Goal: Information Seeking & Learning: Learn about a topic

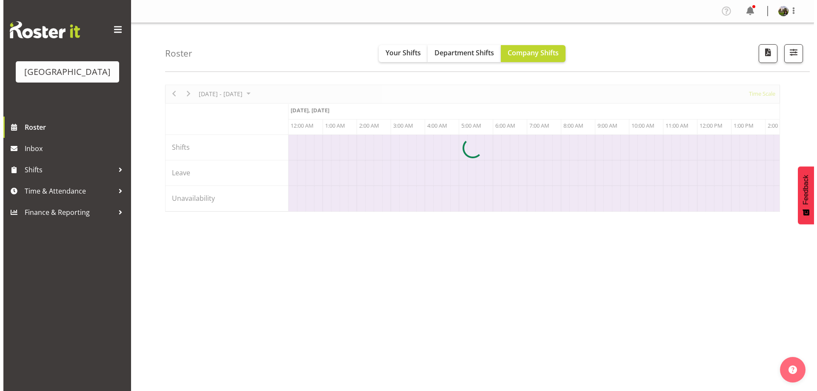
scroll to position [0, 4086]
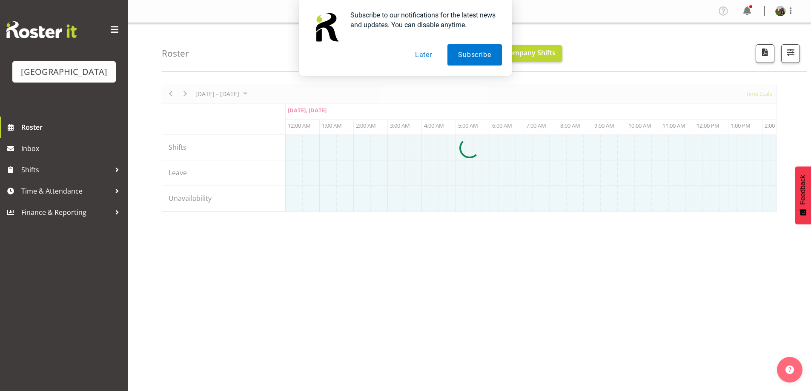
click at [419, 57] on button "Later" at bounding box center [423, 54] width 38 height 21
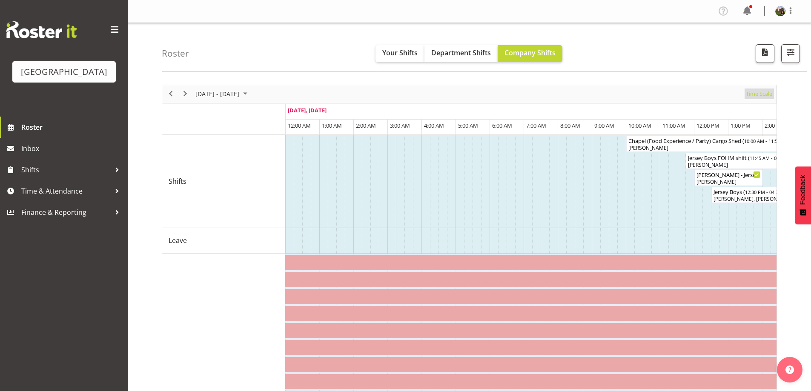
click at [756, 96] on span "Time Scale" at bounding box center [759, 94] width 28 height 11
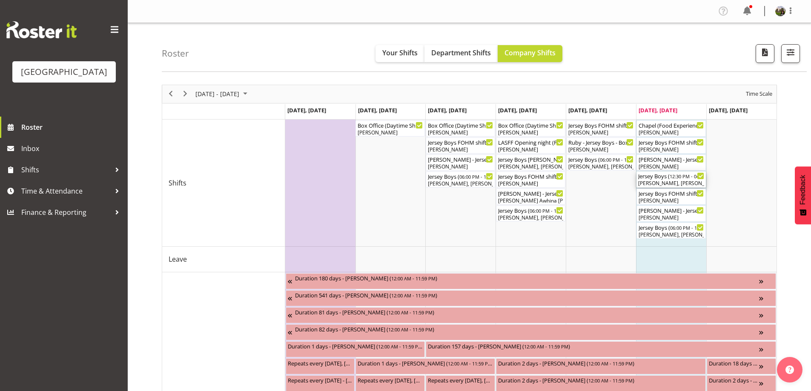
click at [677, 181] on div "[PERSON_NAME], [PERSON_NAME], [PERSON_NAME], [PERSON_NAME], [PERSON_NAME], [PER…" at bounding box center [671, 184] width 66 height 8
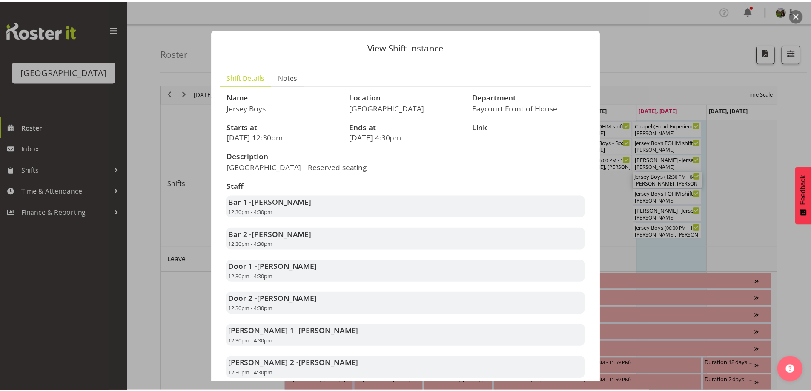
scroll to position [61, 0]
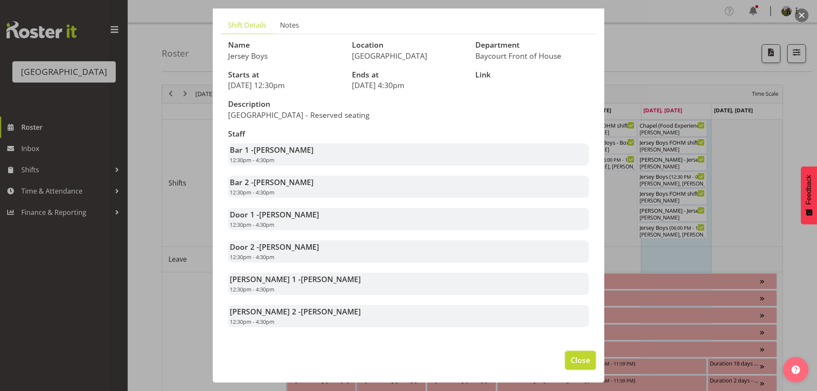
click at [575, 361] on span "Close" at bounding box center [581, 360] width 20 height 11
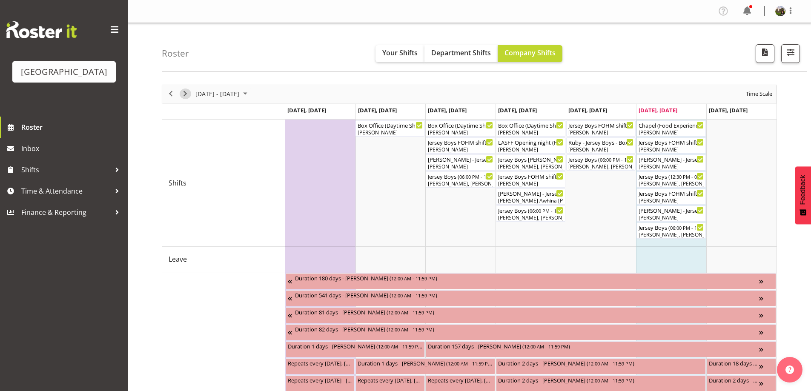
click at [188, 93] on span "Next" at bounding box center [185, 94] width 10 height 11
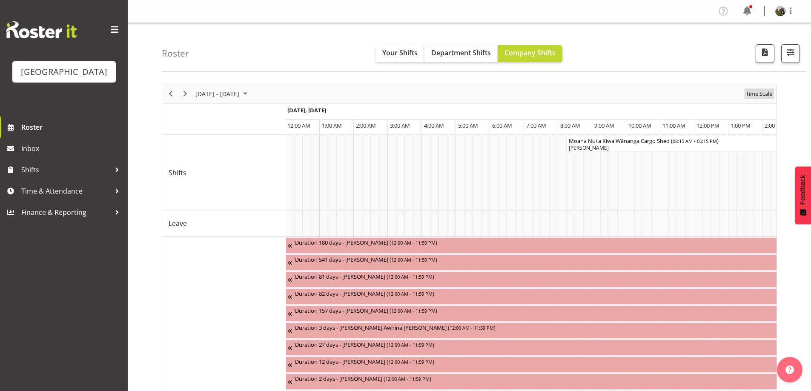
click at [752, 96] on span "Time Scale" at bounding box center [759, 94] width 28 height 11
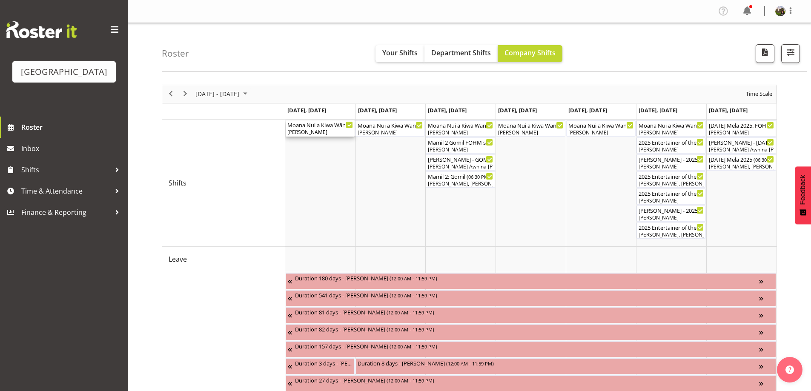
click at [323, 131] on div "[PERSON_NAME]" at bounding box center [320, 133] width 66 height 8
click at [0, 0] on div at bounding box center [0, 0] width 0 height 0
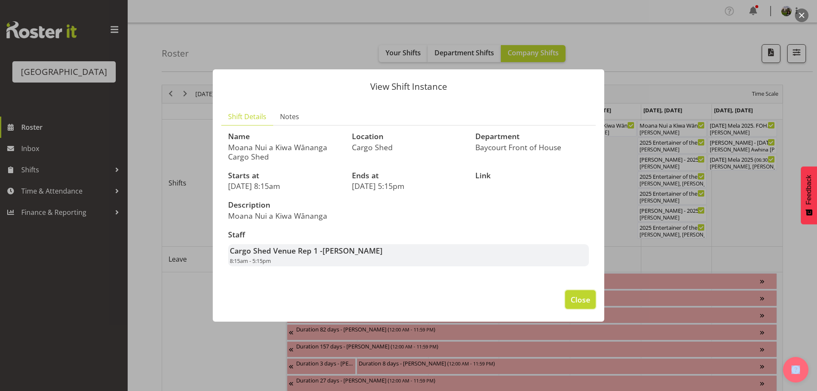
click at [581, 300] on span "Close" at bounding box center [581, 299] width 20 height 11
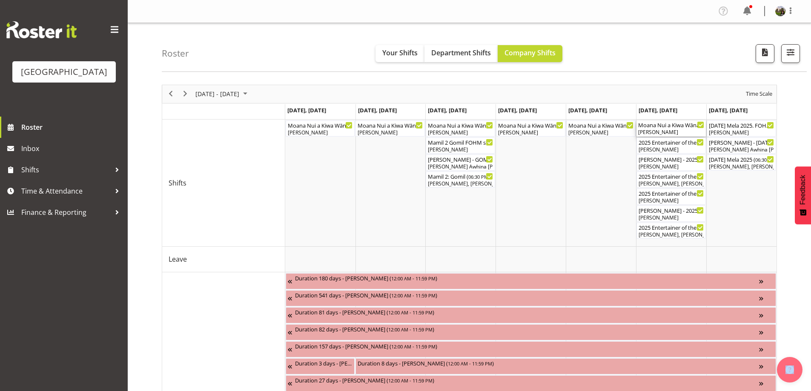
click at [654, 129] on div "Moana Nui a Kiwa Wānanga Cargo Shed ( 08:15 AM - 05:15 PM ) Robin Hendriks" at bounding box center [671, 128] width 66 height 16
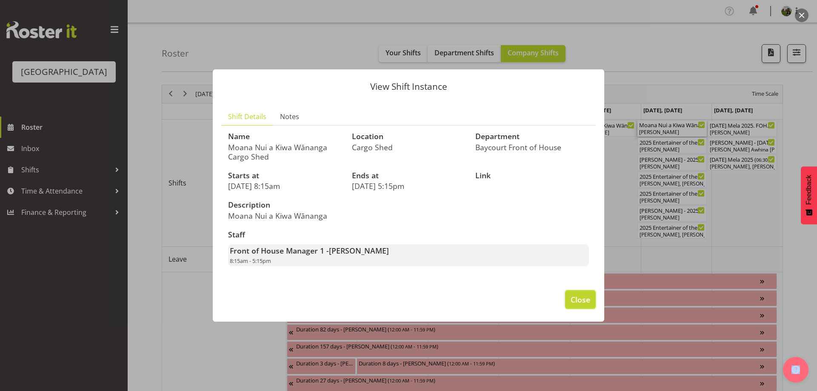
drag, startPoint x: 585, startPoint y: 300, endPoint x: 575, endPoint y: 294, distance: 11.3
click at [584, 298] on span "Close" at bounding box center [581, 299] width 20 height 11
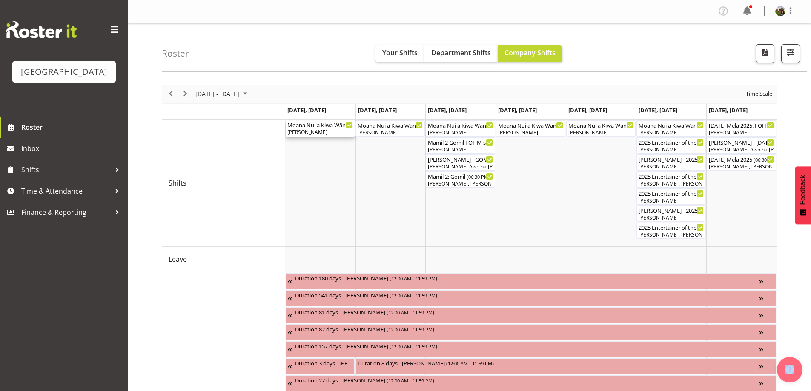
click at [335, 130] on div "[PERSON_NAME]" at bounding box center [320, 133] width 66 height 8
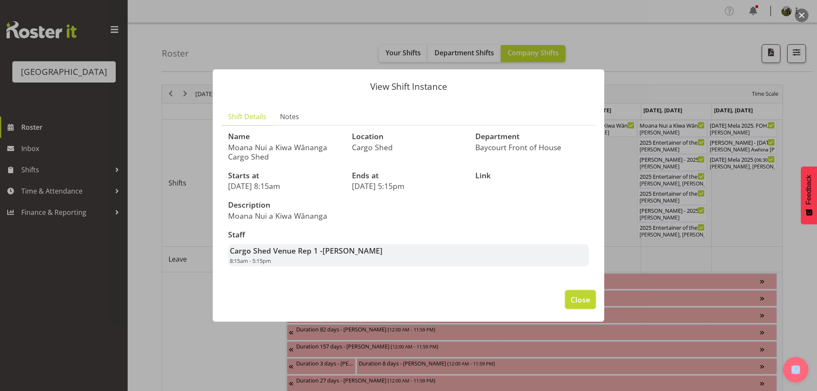
click at [579, 298] on span "Close" at bounding box center [581, 299] width 20 height 11
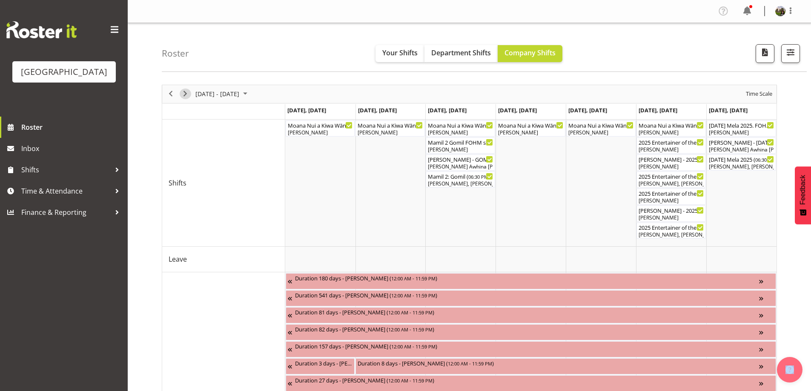
click at [184, 96] on span "Next" at bounding box center [185, 94] width 10 height 11
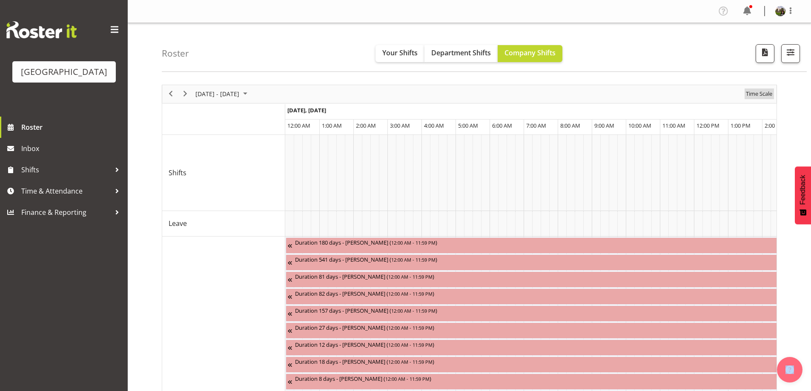
click at [755, 95] on span "Time Scale" at bounding box center [759, 94] width 28 height 11
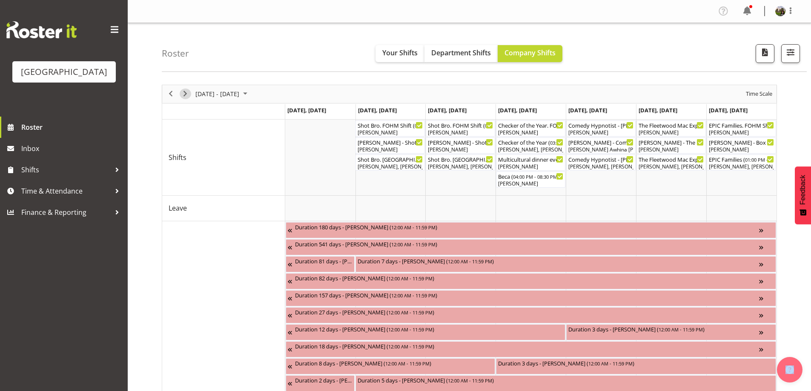
click at [187, 91] on span "Next" at bounding box center [185, 94] width 10 height 11
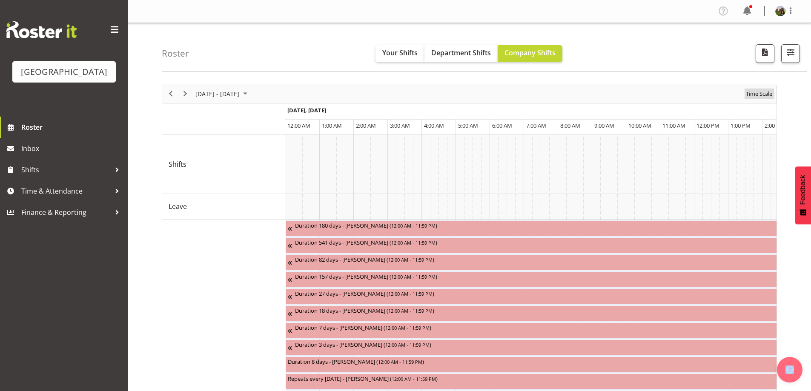
click at [755, 93] on span "Time Scale" at bounding box center [759, 94] width 28 height 11
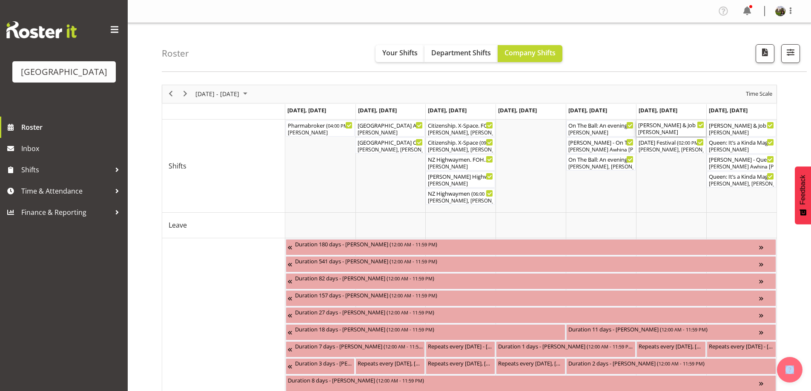
click at [669, 130] on div "[PERSON_NAME]" at bounding box center [671, 133] width 66 height 8
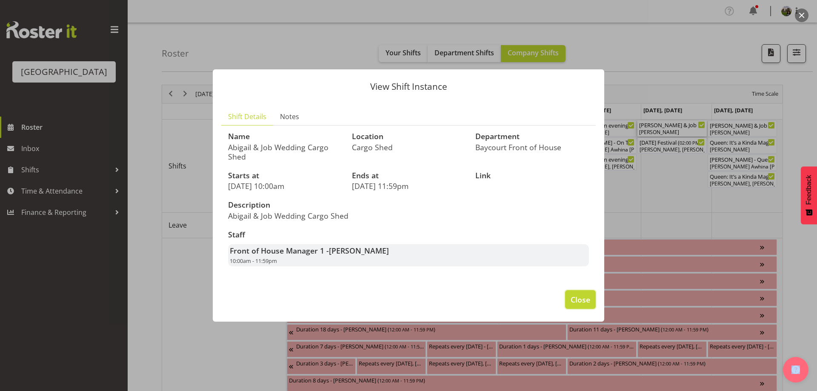
click at [576, 298] on span "Close" at bounding box center [581, 299] width 20 height 11
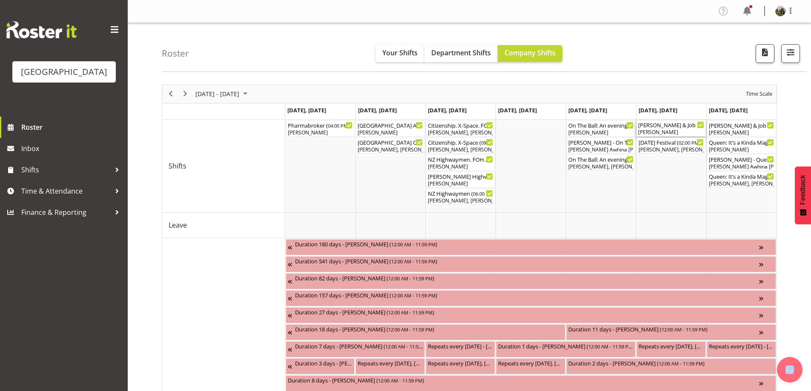
click at [660, 132] on div "[PERSON_NAME]" at bounding box center [671, 133] width 66 height 8
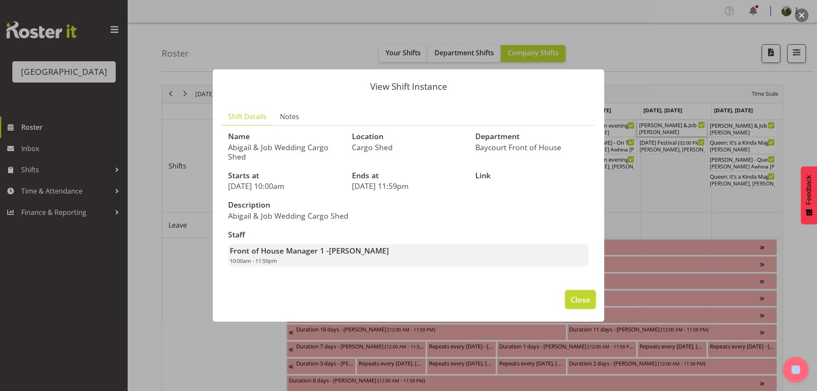
click at [581, 301] on span "Close" at bounding box center [581, 299] width 20 height 11
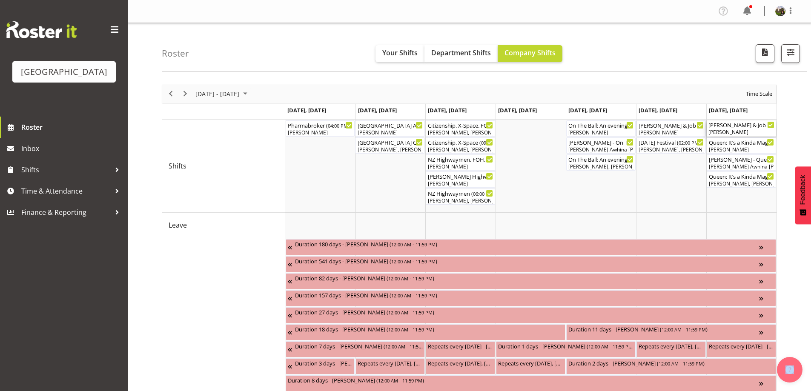
click at [735, 133] on div "[PERSON_NAME]" at bounding box center [741, 133] width 66 height 8
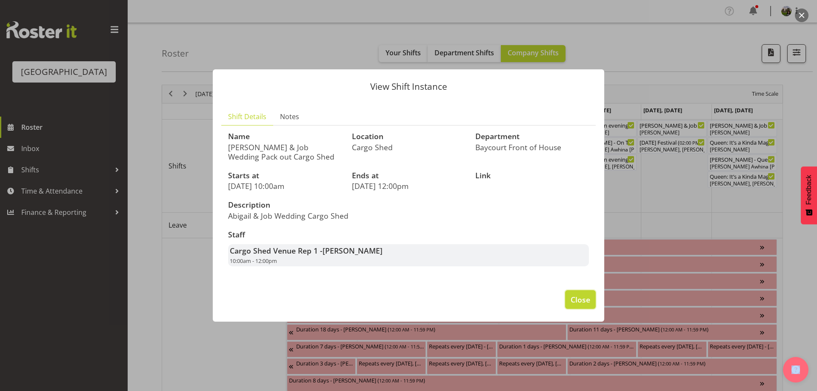
click at [583, 294] on span "Close" at bounding box center [581, 299] width 20 height 11
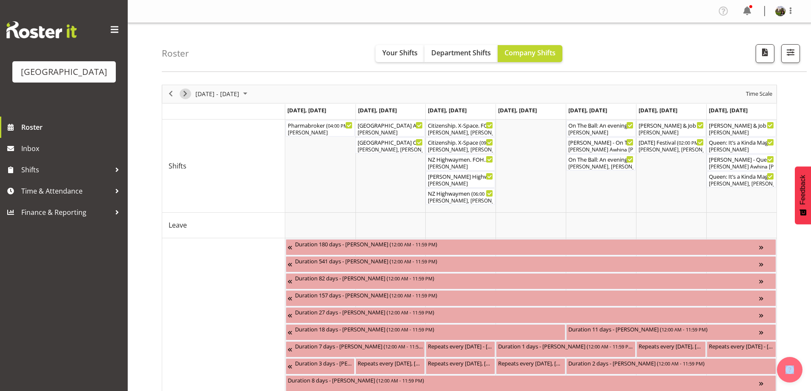
click at [186, 96] on span "Next" at bounding box center [185, 94] width 10 height 11
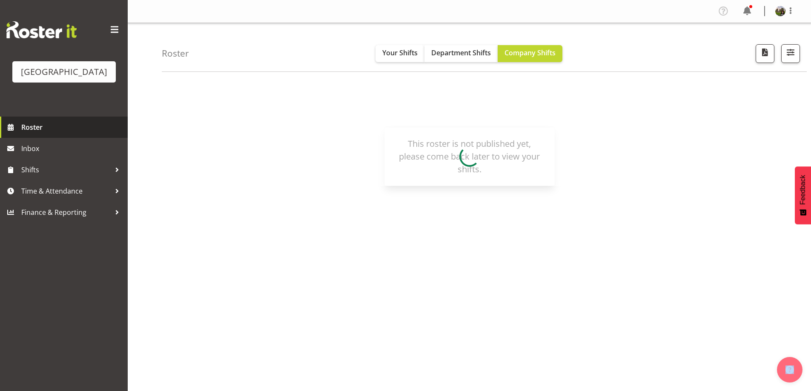
click at [37, 134] on span "Roster" at bounding box center [72, 127] width 102 height 13
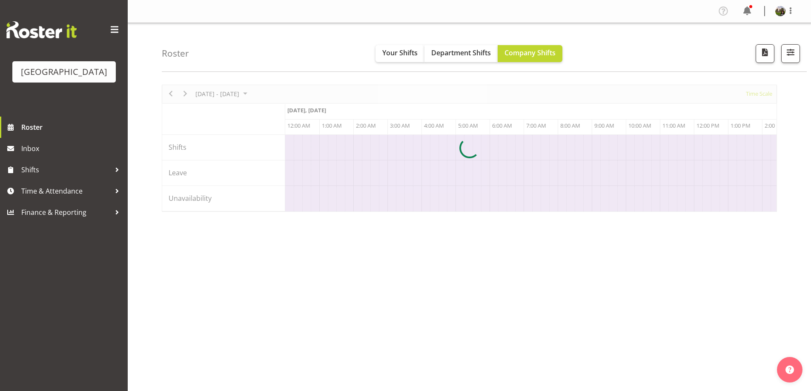
scroll to position [0, 4086]
